Goal: Task Accomplishment & Management: Use online tool/utility

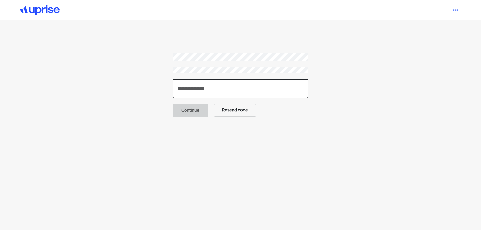
click at [206, 92] on input "number" at bounding box center [240, 88] width 135 height 19
type input "******"
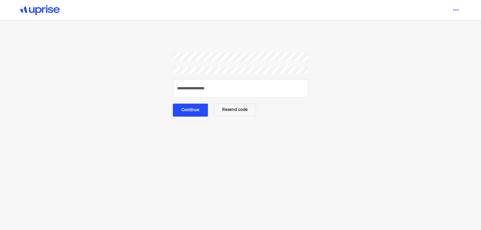
click at [190, 113] on button "Continue" at bounding box center [190, 110] width 35 height 13
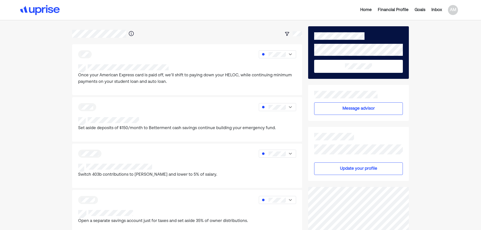
click at [421, 9] on div "Goals" at bounding box center [420, 10] width 11 height 6
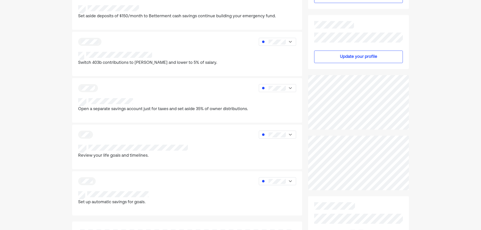
scroll to position [125, 0]
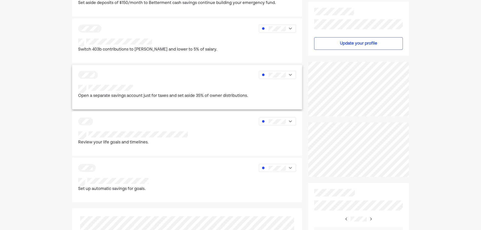
click at [181, 93] on div at bounding box center [163, 89] width 170 height 8
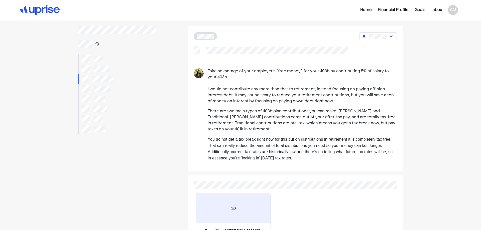
click at [101, 75] on div at bounding box center [116, 79] width 77 height 10
click at [100, 64] on div at bounding box center [116, 69] width 77 height 10
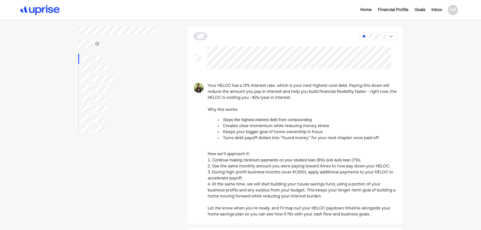
click at [104, 124] on div at bounding box center [116, 129] width 77 height 10
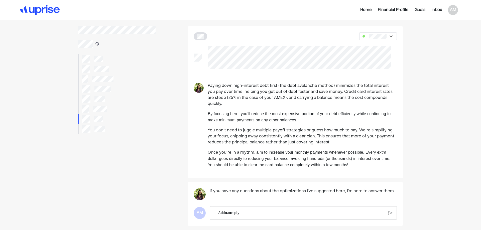
click at [100, 133] on div at bounding box center [116, 129] width 77 height 10
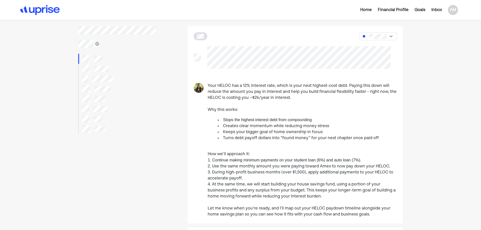
click at [110, 111] on div at bounding box center [116, 109] width 77 height 10
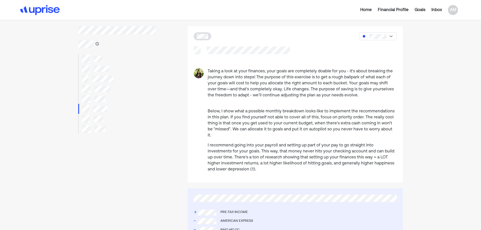
scroll to position [125, 0]
